Goal: Task Accomplishment & Management: Complete application form

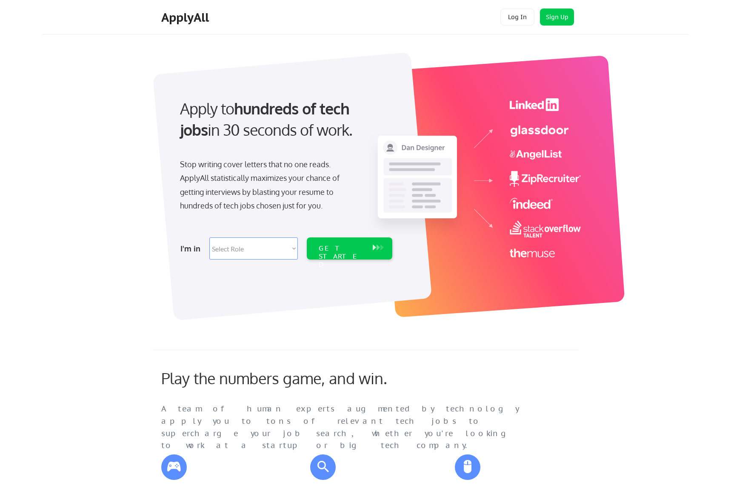
select select ""product""
click at [337, 252] on div "GET STARTED" at bounding box center [342, 256] width 46 height 25
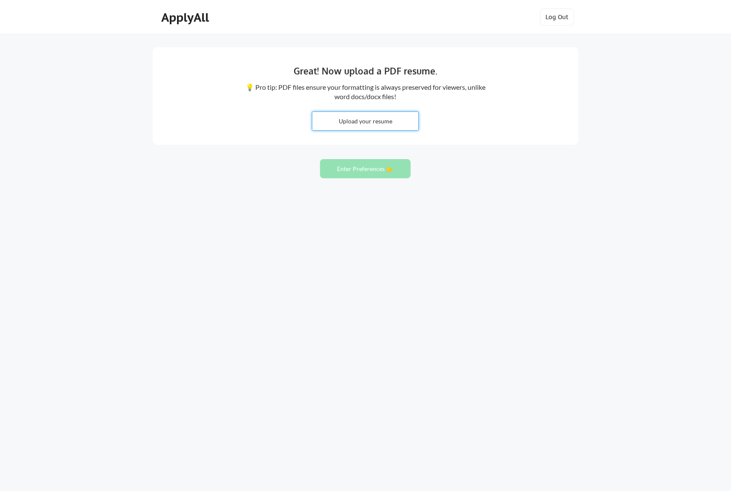
click at [363, 123] on input "file" at bounding box center [365, 121] width 106 height 18
type input "C:\fakepath\Hudson Payer_Resume_August 2025_2.pdf"
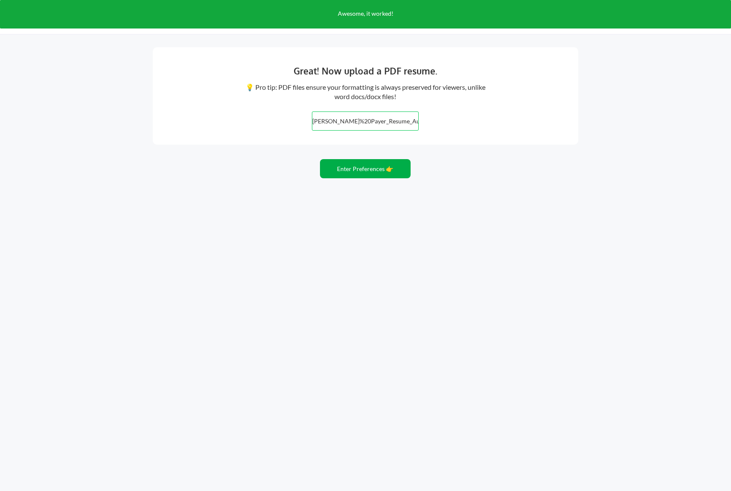
click at [394, 172] on button "Enter Preferences 👉" at bounding box center [365, 168] width 91 height 19
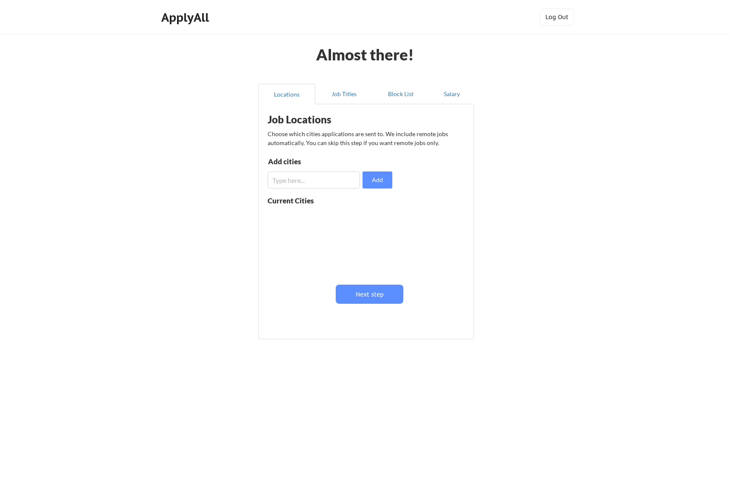
click at [344, 179] on input "input" at bounding box center [314, 180] width 92 height 17
type input "n"
type input "New York, NY"
click at [376, 183] on button "Add" at bounding box center [378, 180] width 30 height 17
click at [387, 294] on button "Next step" at bounding box center [370, 294] width 68 height 19
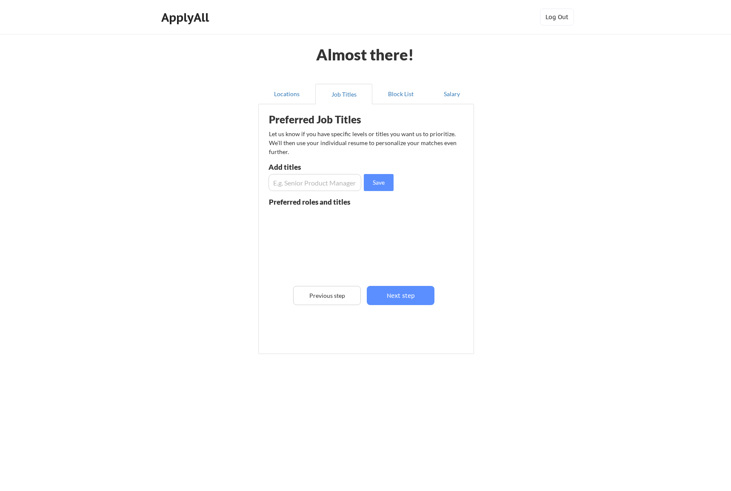
click at [327, 180] on input "input" at bounding box center [315, 182] width 93 height 17
click at [333, 205] on div "Preferred roles and titles" at bounding box center [315, 201] width 92 height 7
click at [333, 181] on input "input" at bounding box center [315, 182] width 93 height 17
click at [450, 98] on button "Salary" at bounding box center [452, 94] width 45 height 20
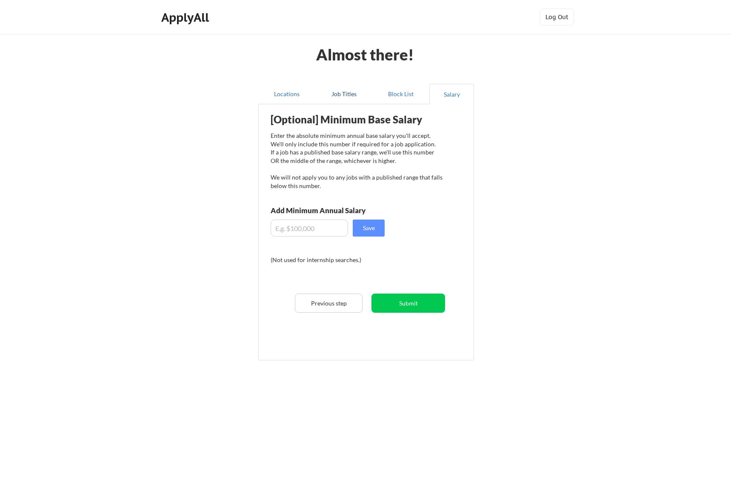
click at [350, 97] on button "Job Titles" at bounding box center [343, 94] width 57 height 20
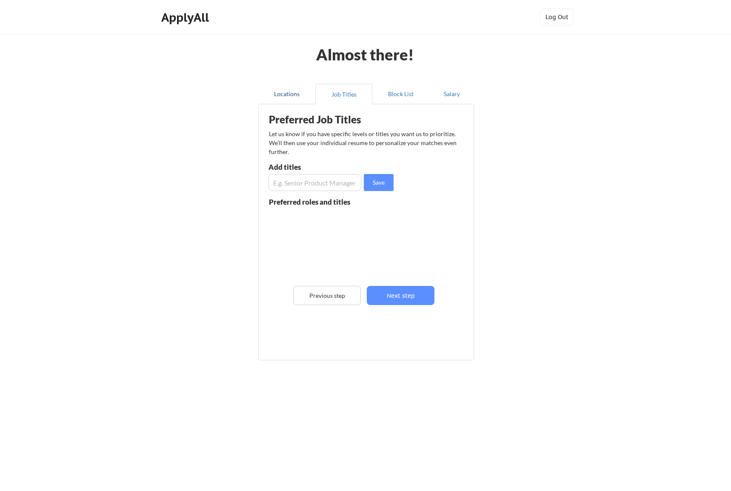
click at [299, 94] on button "Locations" at bounding box center [286, 94] width 57 height 20
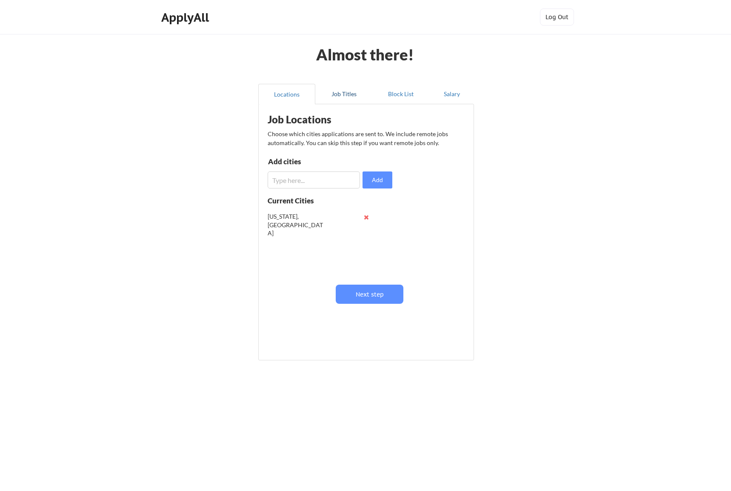
click at [353, 97] on button "Job Titles" at bounding box center [343, 94] width 57 height 20
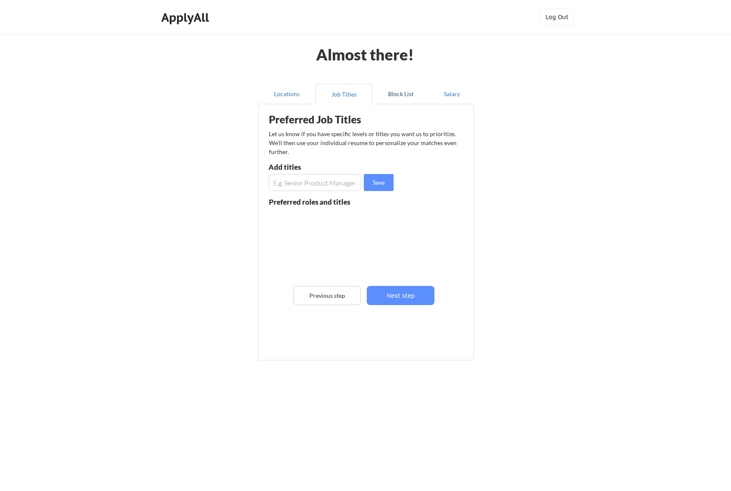
click at [403, 93] on button "Block List" at bounding box center [400, 94] width 57 height 20
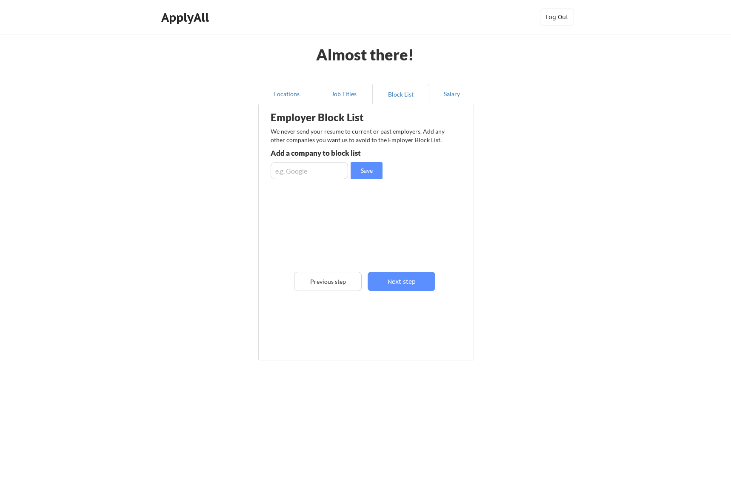
click at [447, 83] on div "Locations Job Titles Block List Salary Employer Block List We never send your r…" at bounding box center [366, 223] width 226 height 292
click at [447, 91] on button "Salary" at bounding box center [452, 94] width 45 height 20
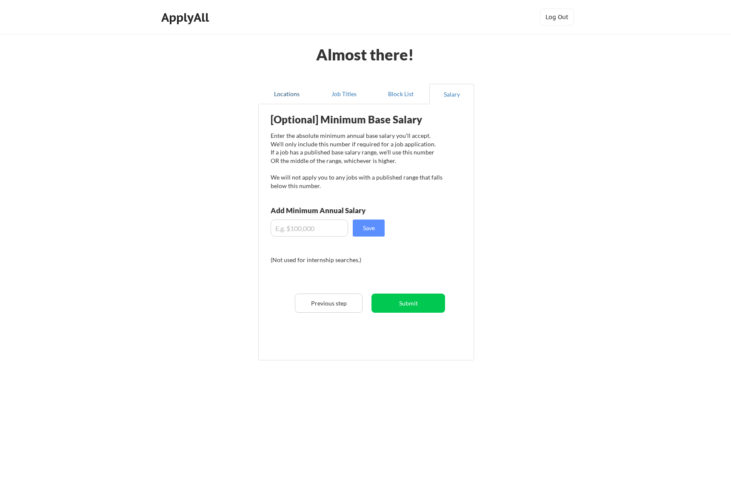
click at [286, 98] on button "Locations" at bounding box center [286, 94] width 57 height 20
